Goal: Information Seeking & Learning: Learn about a topic

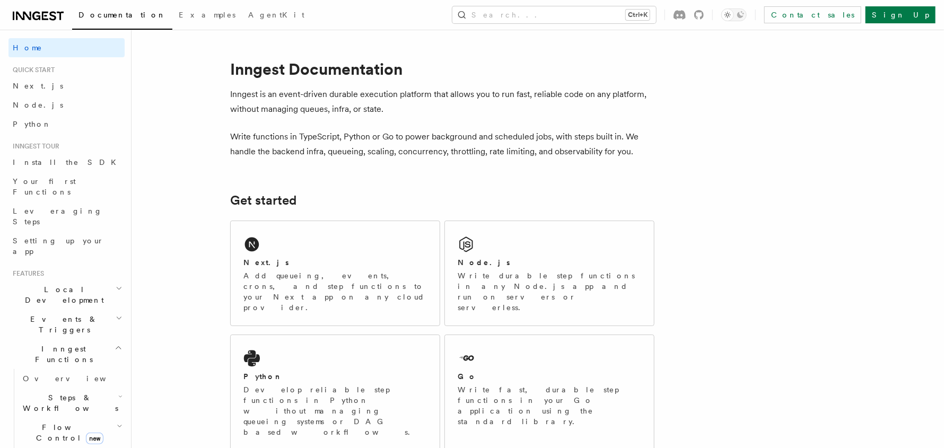
click at [116, 314] on icon "button" at bounding box center [119, 318] width 7 height 8
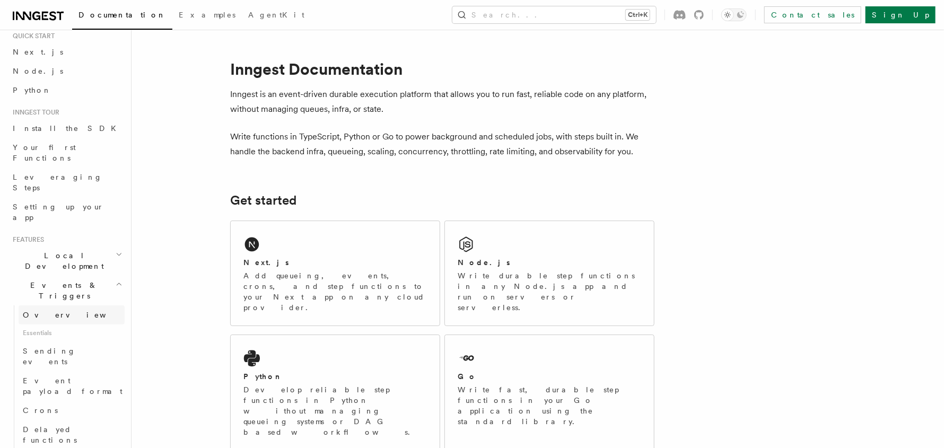
scroll to position [52, 0]
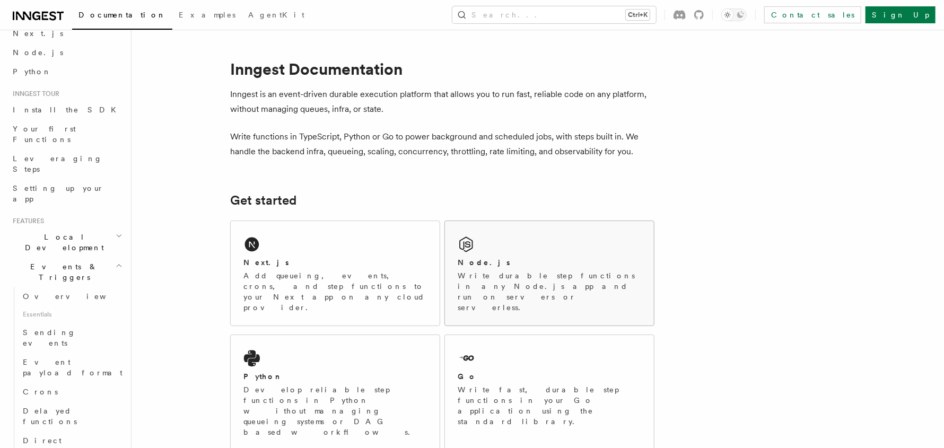
click at [536, 257] on div "Node.js" at bounding box center [548, 262] width 183 height 11
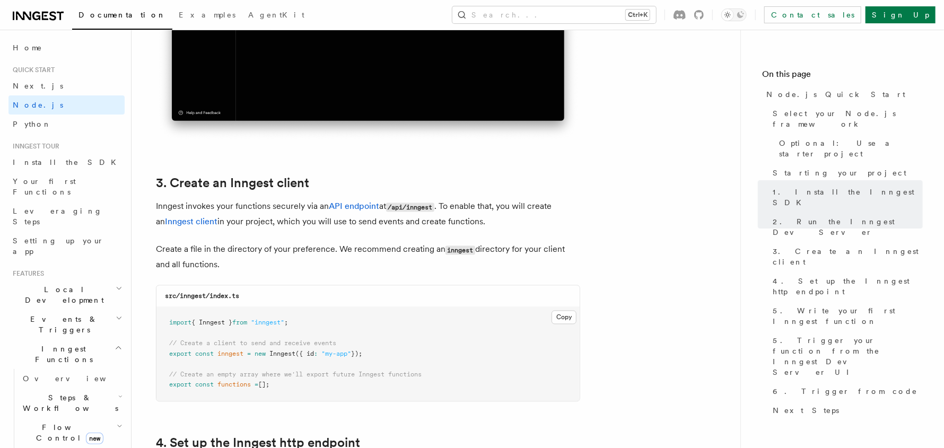
scroll to position [1219, 0]
click at [116, 314] on icon "button" at bounding box center [119, 318] width 7 height 8
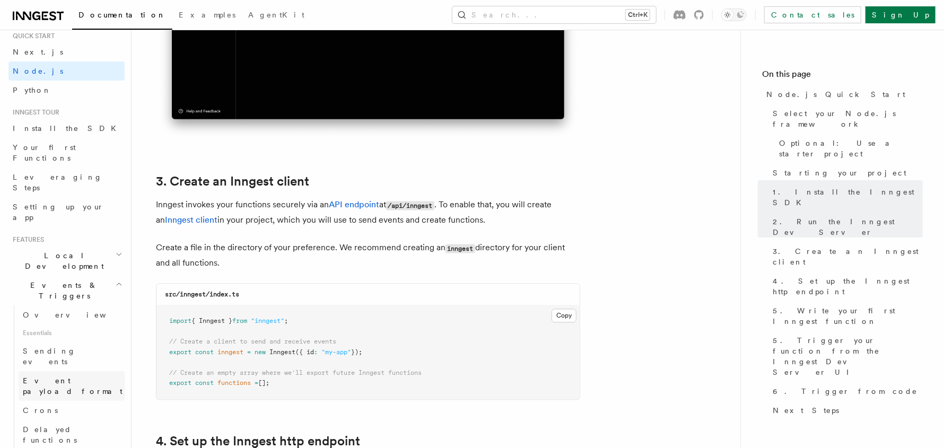
scroll to position [52, 0]
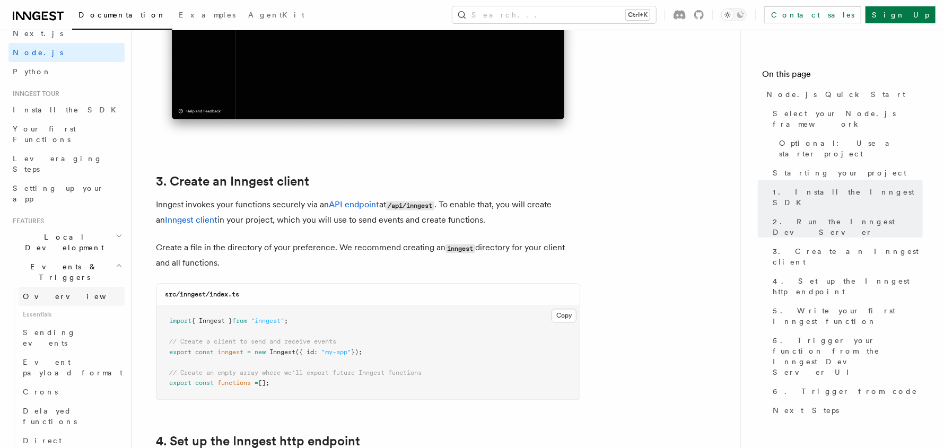
click at [44, 292] on span "Overview" at bounding box center [77, 296] width 109 height 8
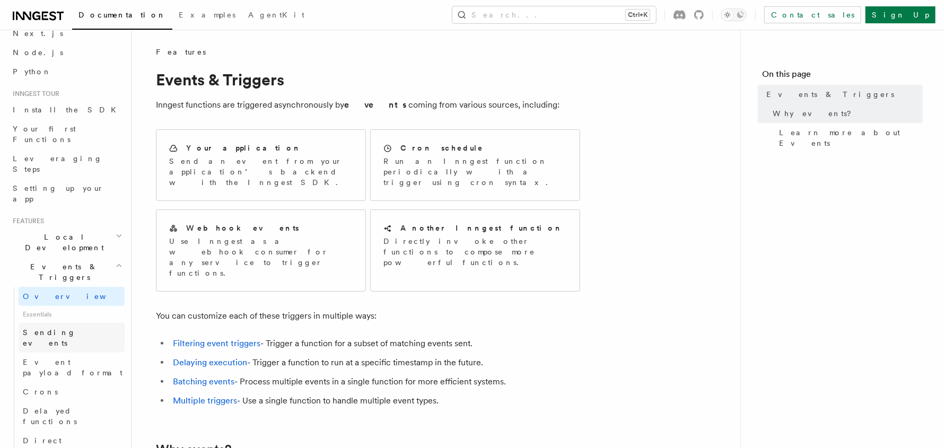
scroll to position [105, 0]
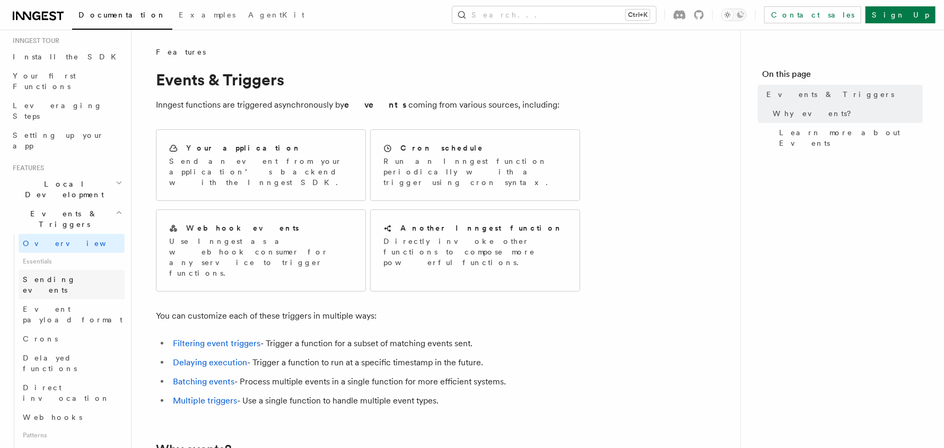
click at [69, 275] on span "Sending events" at bounding box center [49, 284] width 53 height 19
